Goal: Task Accomplishment & Management: Complete application form

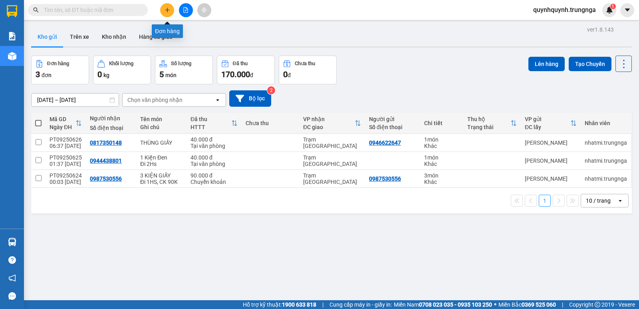
click at [171, 5] on button at bounding box center [167, 10] width 14 height 14
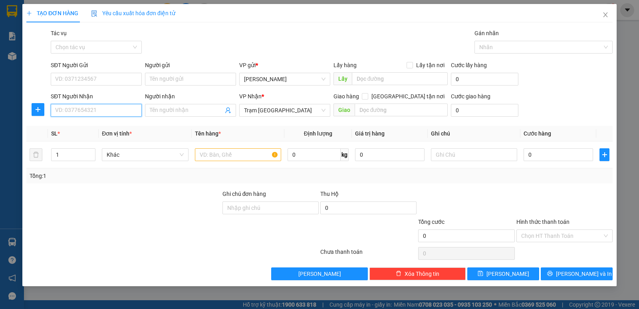
click at [106, 111] on input "SĐT Người Nhận" at bounding box center [96, 110] width 91 height 13
type input "0949843770"
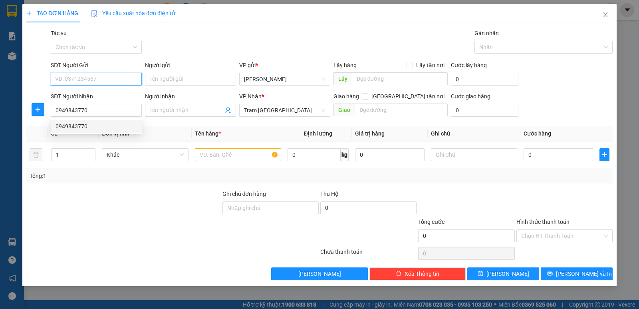
click at [109, 79] on input "SĐT Người Gửi" at bounding box center [96, 79] width 91 height 13
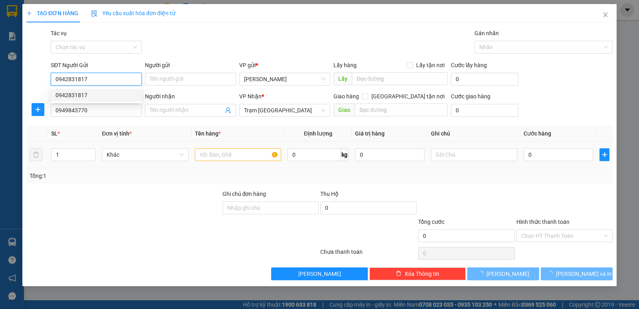
type input "0942831817"
click at [224, 155] on input "text" at bounding box center [238, 154] width 86 height 13
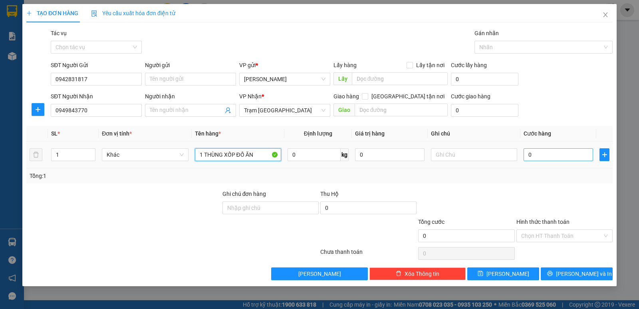
type input "1 THÙNG XỐP ĐỒ ĂN"
click at [563, 155] on input "0" at bounding box center [559, 154] width 70 height 13
type input "3"
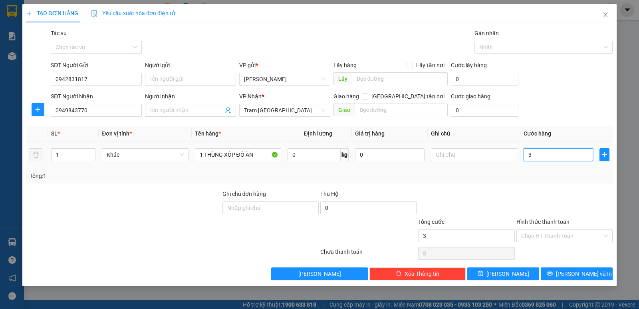
type input "30"
type input "30.000"
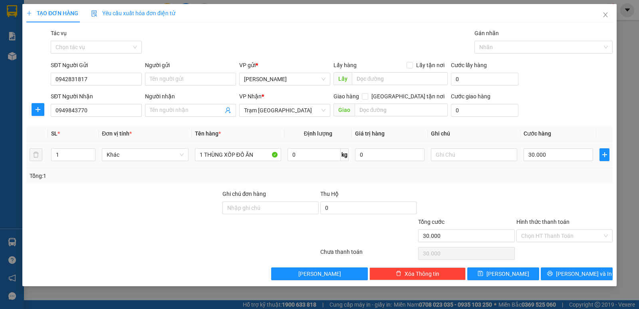
click at [562, 174] on div "Tổng: 1" at bounding box center [320, 175] width 580 height 9
click at [562, 231] on input "Hình thức thanh toán" at bounding box center [561, 236] width 81 height 12
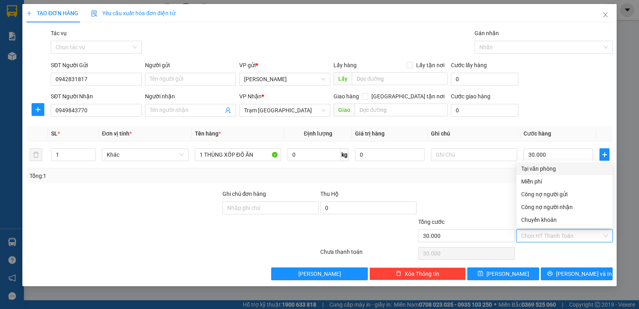
click at [543, 170] on div "Tại văn phòng" at bounding box center [564, 168] width 87 height 9
type input "0"
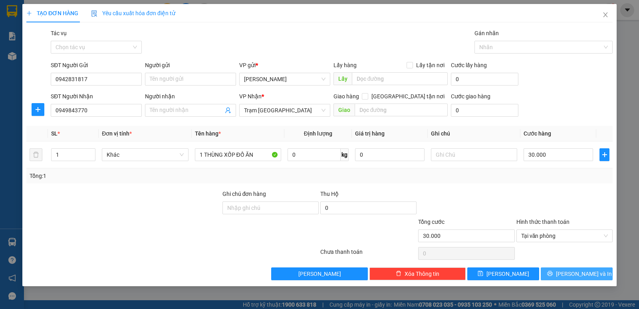
click at [577, 272] on span "Lưu và In" at bounding box center [584, 273] width 56 height 9
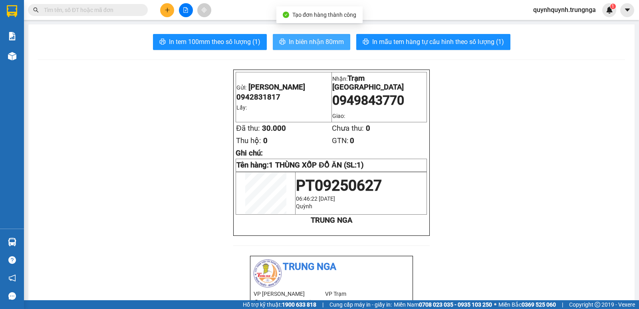
click at [332, 43] on span "In biên nhận 80mm" at bounding box center [316, 42] width 55 height 10
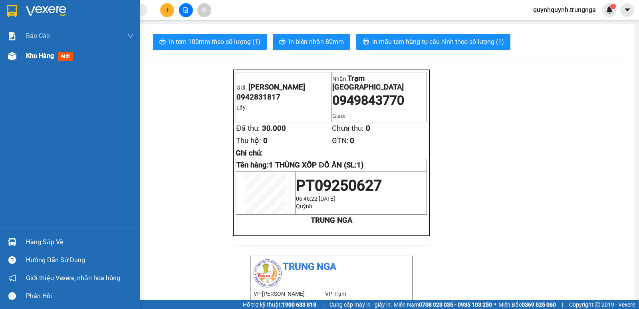
click at [45, 58] on span "Kho hàng" at bounding box center [40, 56] width 28 height 8
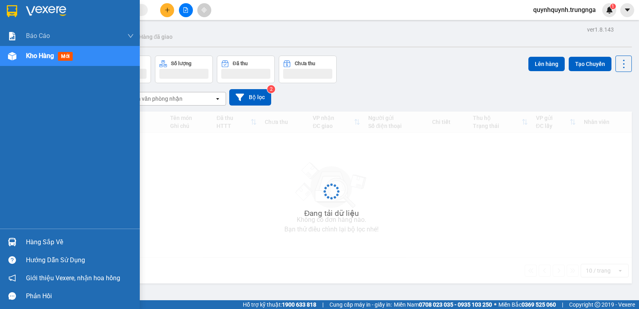
click at [45, 58] on span "Kho hàng" at bounding box center [40, 56] width 28 height 8
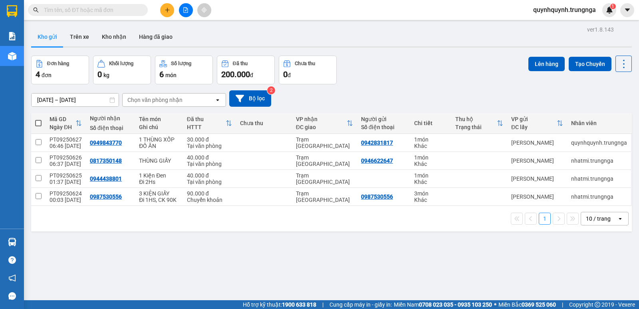
click at [167, 11] on icon "plus" at bounding box center [167, 10] width 0 height 4
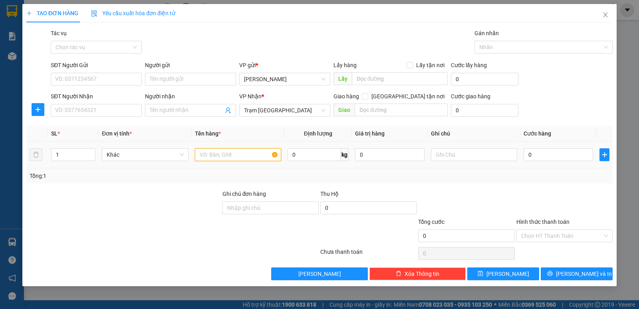
click at [234, 155] on input "text" at bounding box center [238, 154] width 86 height 13
type input "1 THÙNG XỐP ĐỒ ĂN"
click at [548, 156] on input "0" at bounding box center [559, 154] width 70 height 13
type input "3"
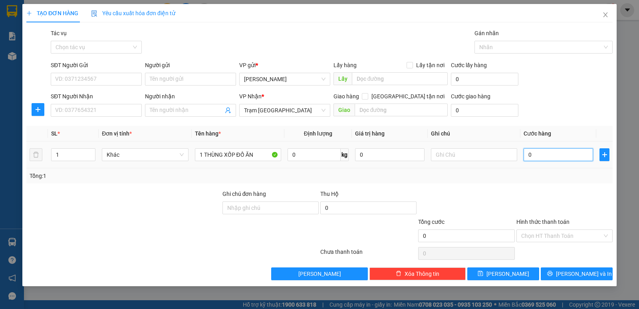
type input "3"
type input "30"
type input "30.000"
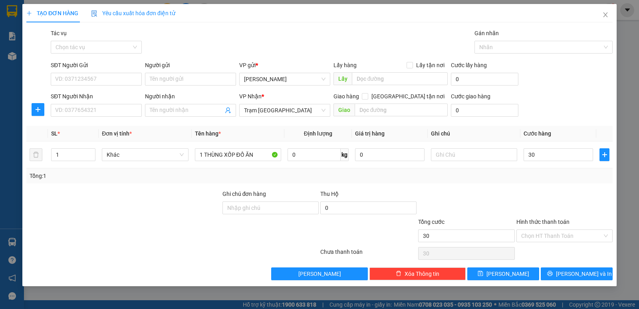
type input "30.000"
click at [541, 180] on div "Tổng: 1" at bounding box center [320, 175] width 580 height 9
click at [81, 111] on input "SĐT Người Nhận" at bounding box center [96, 110] width 91 height 13
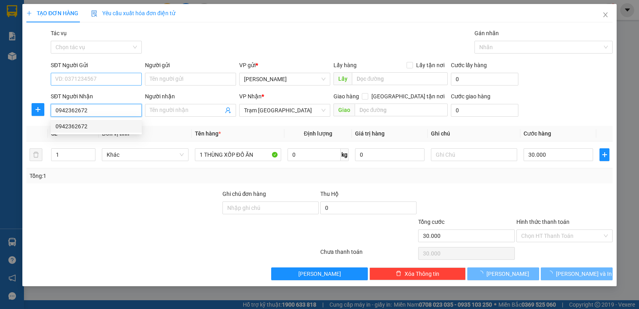
type input "0942362672"
click at [93, 76] on input "SĐT Người Gửi" at bounding box center [96, 79] width 91 height 13
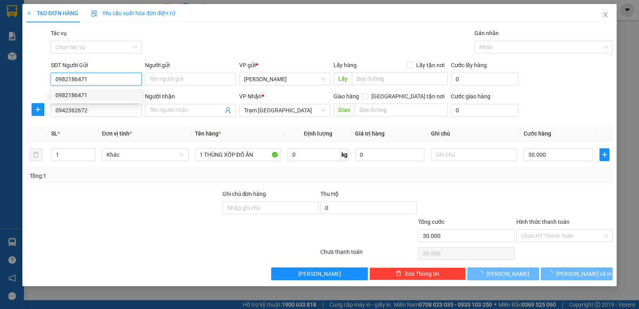
type input "0982186471"
drag, startPoint x: 533, startPoint y: 206, endPoint x: 536, endPoint y: 195, distance: 11.1
click at [534, 206] on div at bounding box center [565, 203] width 98 height 28
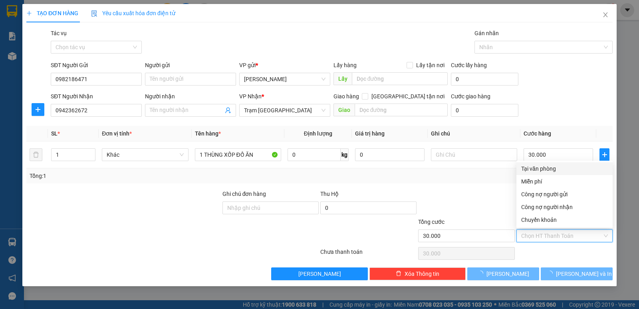
click at [548, 237] on input "Hình thức thanh toán" at bounding box center [561, 236] width 81 height 12
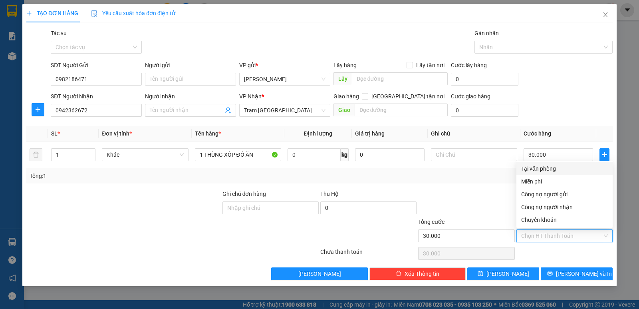
click at [549, 168] on div "Tại văn phòng" at bounding box center [564, 168] width 87 height 9
type input "0"
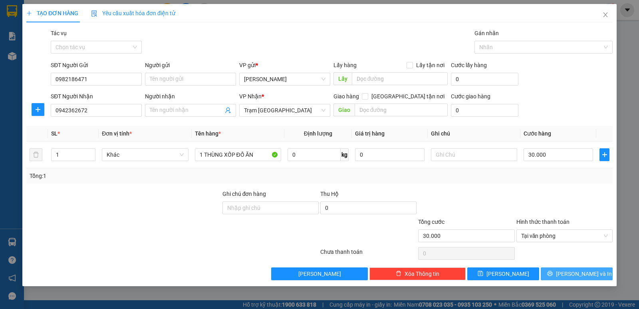
click at [581, 276] on span "Lưu và In" at bounding box center [584, 273] width 56 height 9
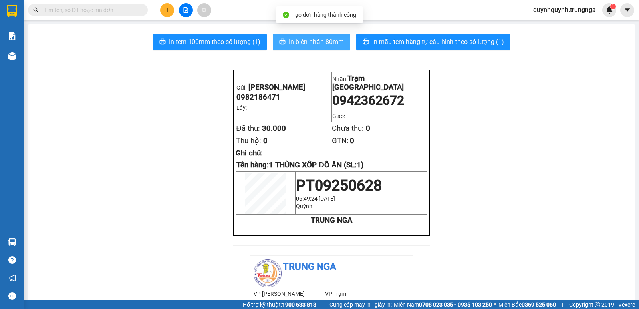
click at [332, 45] on span "In biên nhận 80mm" at bounding box center [316, 42] width 55 height 10
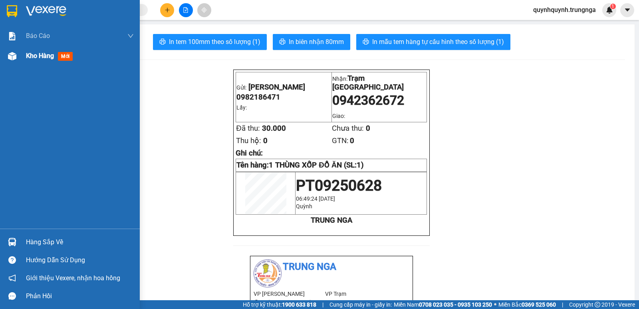
click at [34, 56] on span "Kho hàng" at bounding box center [40, 56] width 28 height 8
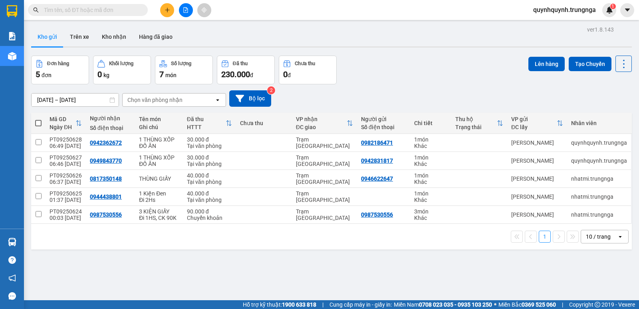
click at [565, 7] on span "quynhquynh.trungnga" at bounding box center [565, 10] width 76 height 10
click at [559, 26] on span "Đăng xuất" at bounding box center [567, 24] width 60 height 9
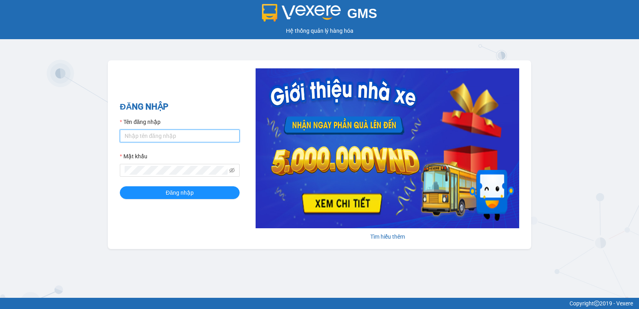
click at [189, 136] on input "Tên đăng nhập" at bounding box center [180, 135] width 120 height 13
type input "heoxinh.trungnga"
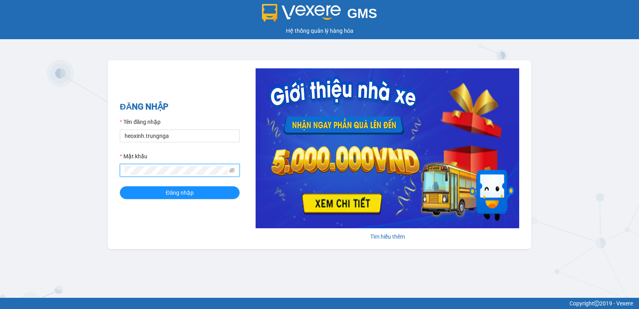
click at [120, 186] on button "Đăng nhập" at bounding box center [180, 192] width 120 height 13
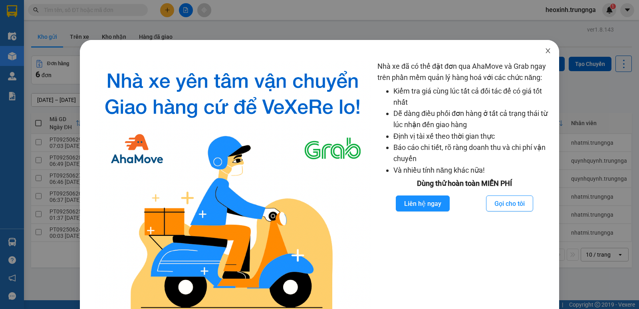
click at [545, 53] on icon "close" at bounding box center [548, 51] width 6 height 6
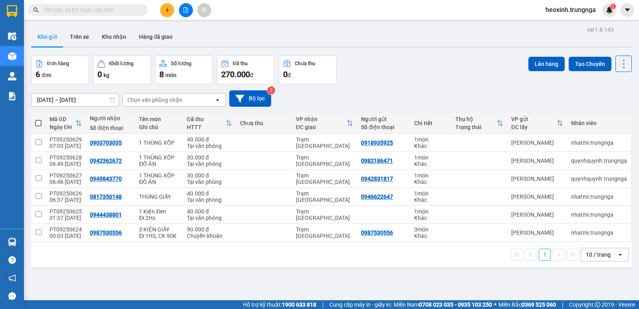
click at [177, 102] on div "Chọn văn phòng nhận" at bounding box center [154, 100] width 55 height 8
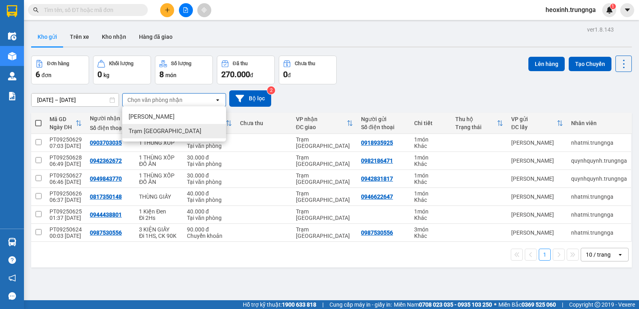
click at [159, 130] on span "Trạm [GEOGRAPHIC_DATA]" at bounding box center [165, 131] width 73 height 8
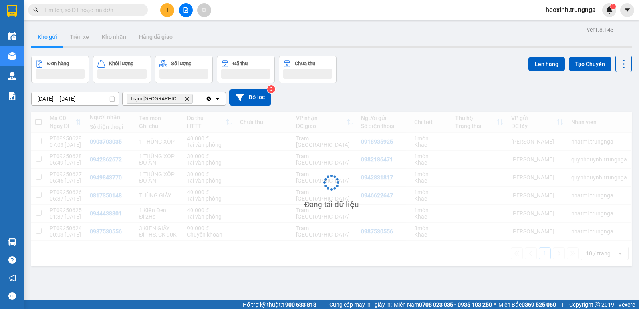
click at [250, 35] on div "Kho gửi Trên xe Kho nhận Hàng đã giao" at bounding box center [331, 37] width 601 height 21
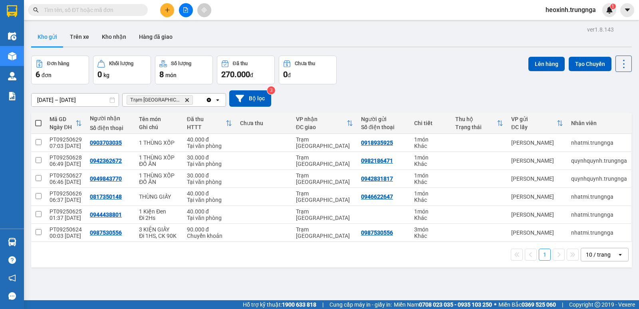
click at [276, 36] on div "Kho gửi Trên xe Kho nhận Hàng đã giao" at bounding box center [331, 37] width 601 height 21
